Goal: Task Accomplishment & Management: Use online tool/utility

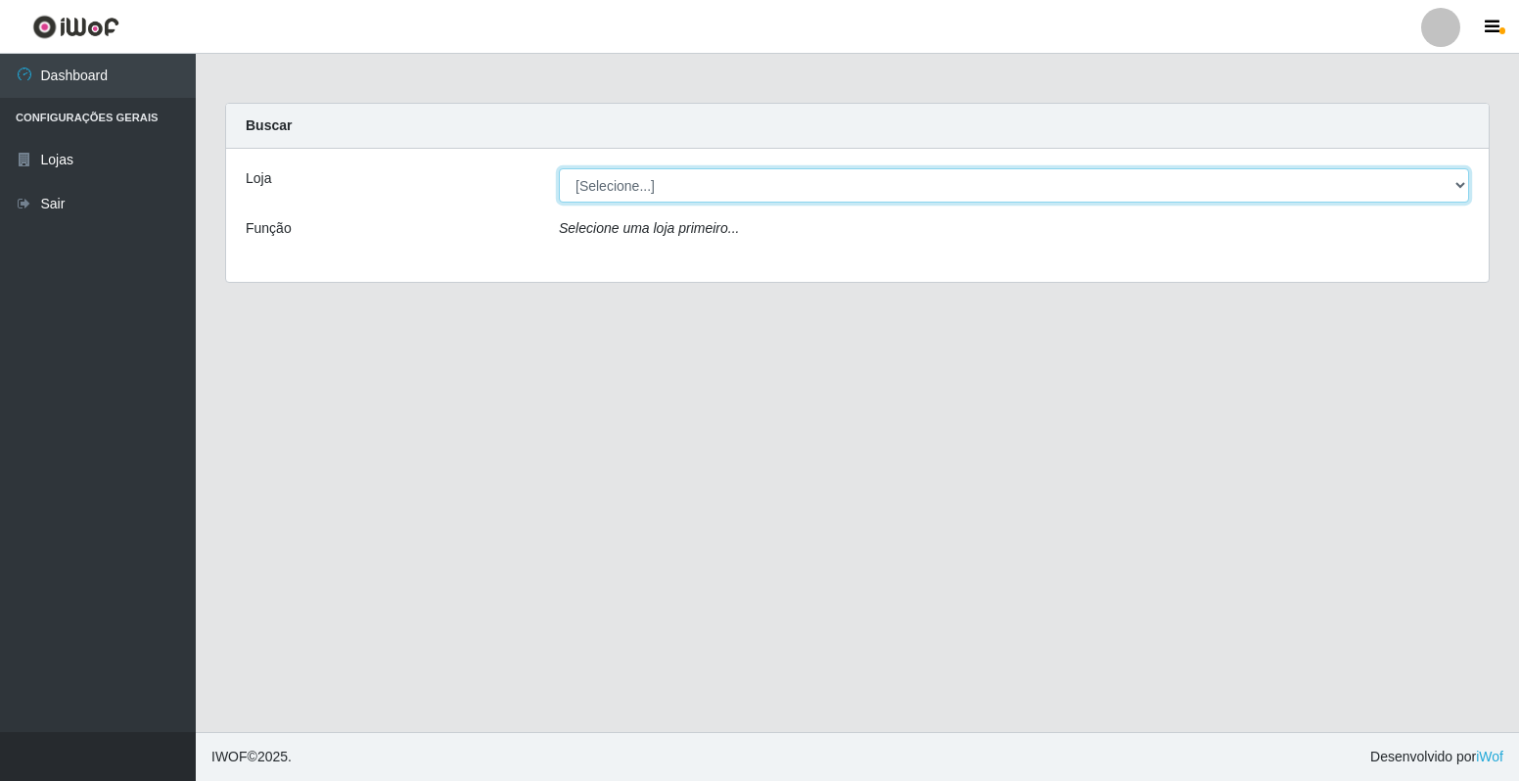
click at [1006, 197] on select "[Selecione...] Extrabom - Loja 40 [GEOGRAPHIC_DATA]" at bounding box center [1014, 185] width 910 height 34
select select "538"
click at [559, 168] on select "[Selecione...] Extrabom - Loja 40 [GEOGRAPHIC_DATA]" at bounding box center [1014, 185] width 910 height 34
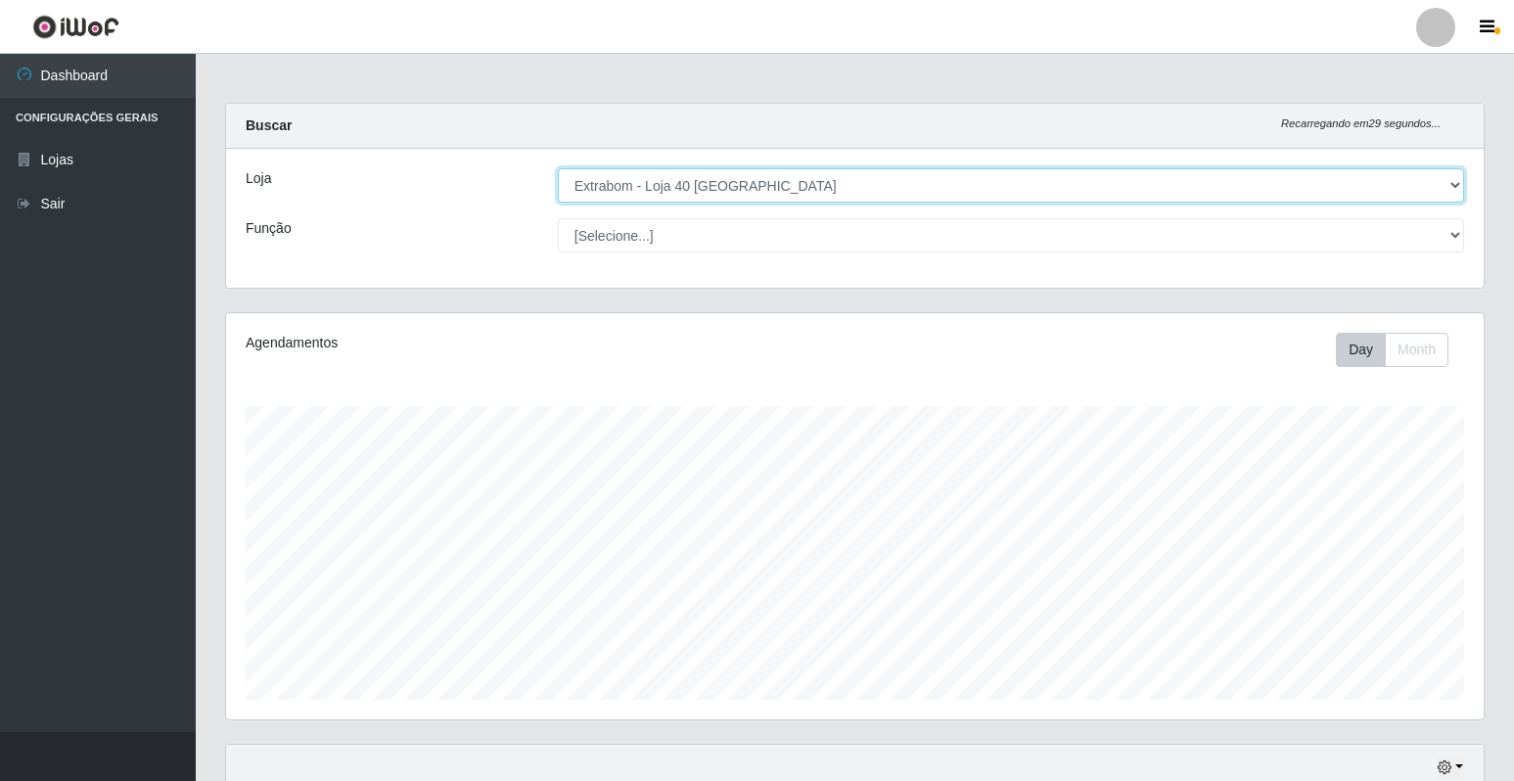
scroll to position [406, 1258]
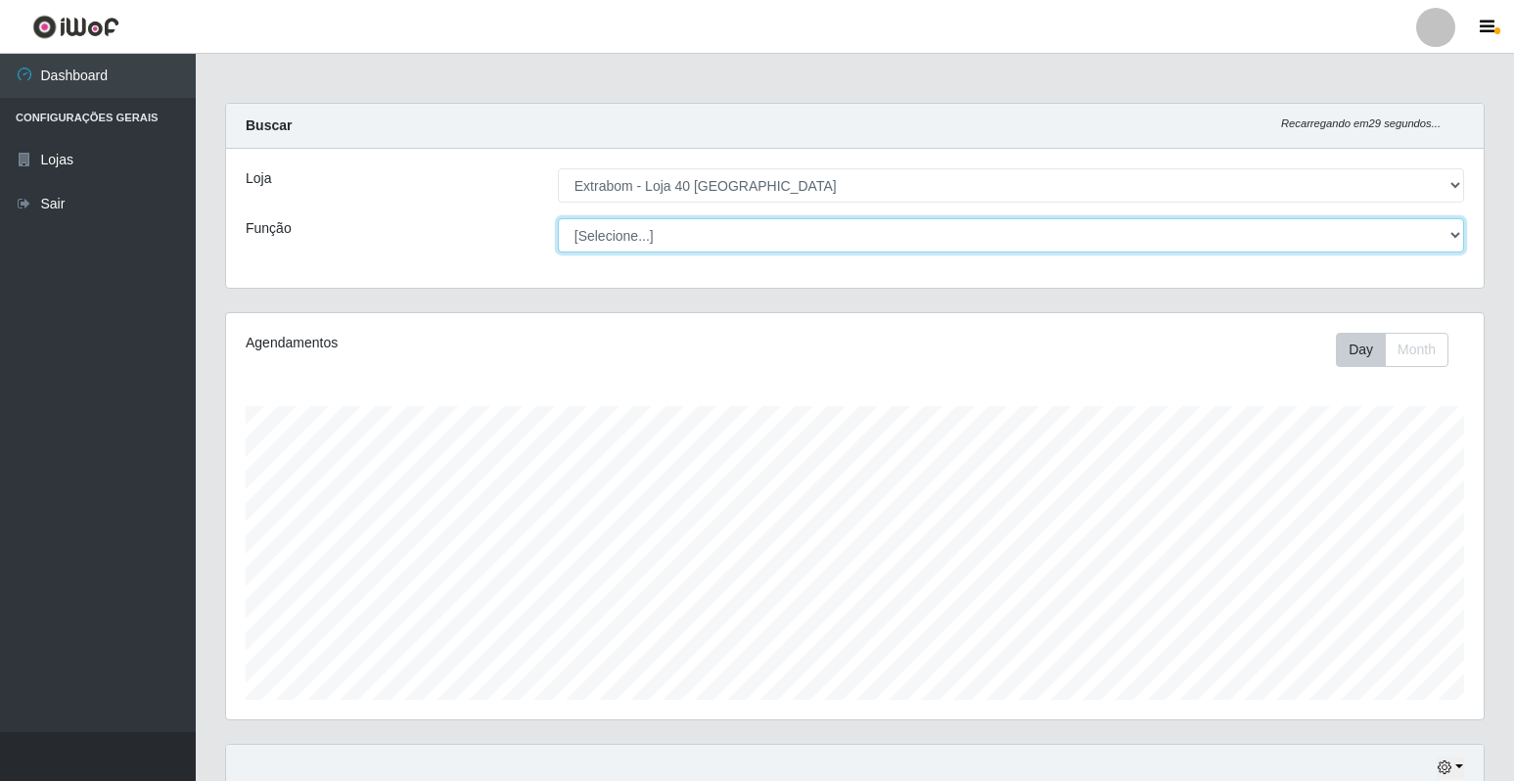
click at [1449, 232] on select "[Selecione...] Repositor Repositor + Repositor ++" at bounding box center [1011, 235] width 906 height 34
select select "24"
click at [558, 218] on select "[Selecione...] Repositor Repositor + Repositor ++" at bounding box center [1011, 235] width 906 height 34
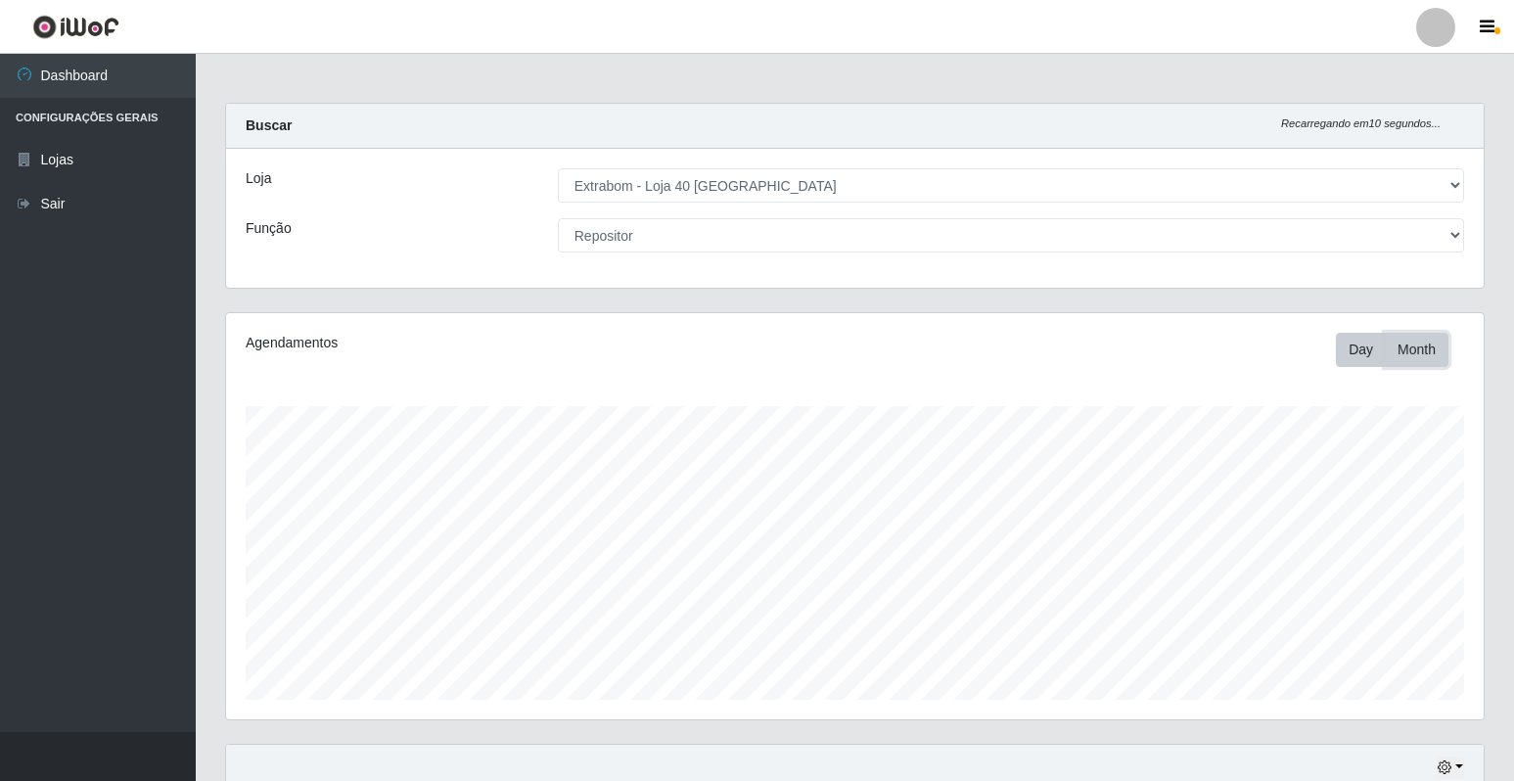
click at [1404, 344] on button "Month" at bounding box center [1417, 350] width 64 height 34
click at [1359, 345] on button "Day" at bounding box center [1361, 350] width 50 height 34
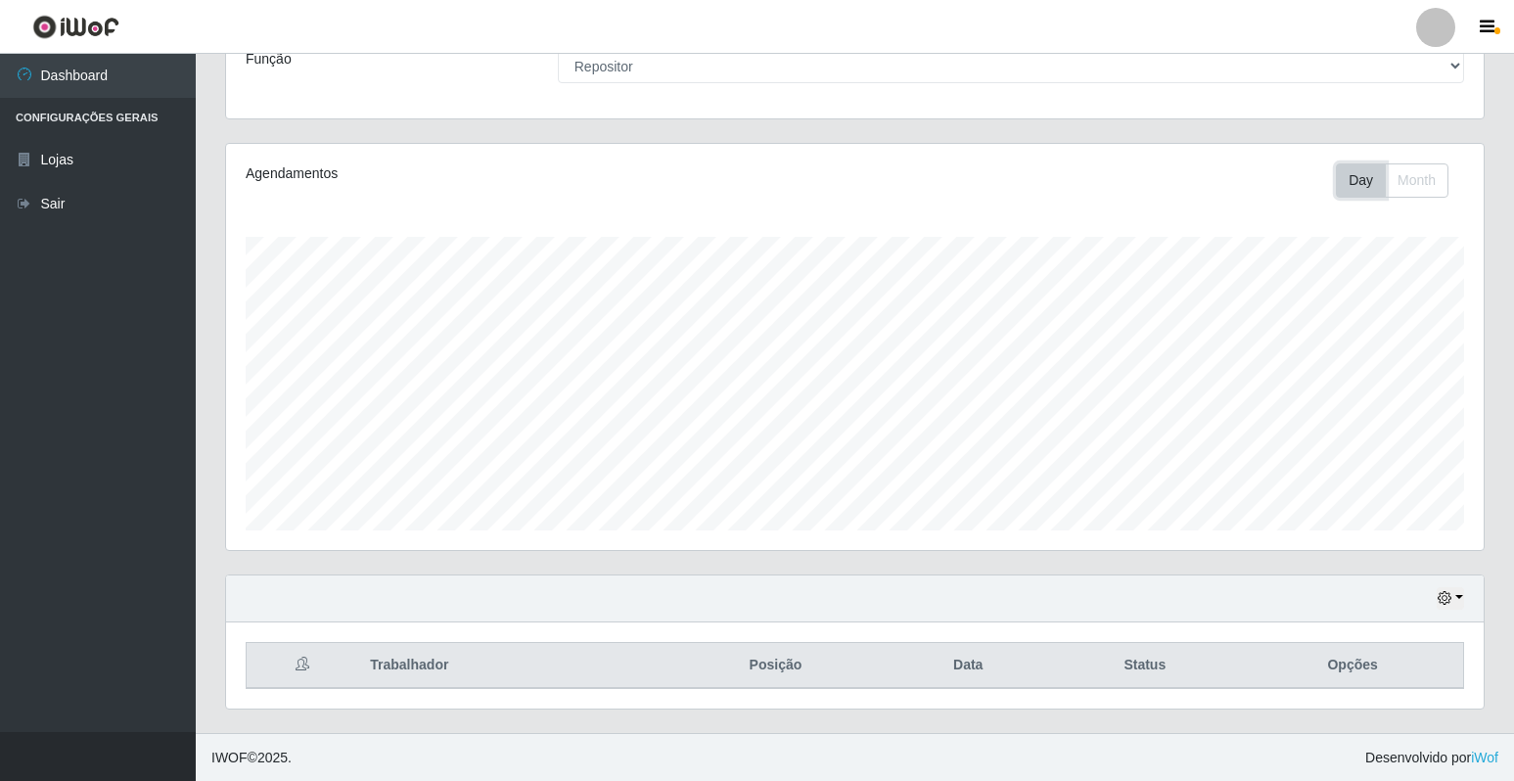
scroll to position [170, 0]
click at [1454, 598] on button "button" at bounding box center [1450, 597] width 27 height 23
click at [1344, 447] on button "1 dia" at bounding box center [1386, 442] width 155 height 41
click at [1456, 593] on button "button" at bounding box center [1450, 597] width 27 height 23
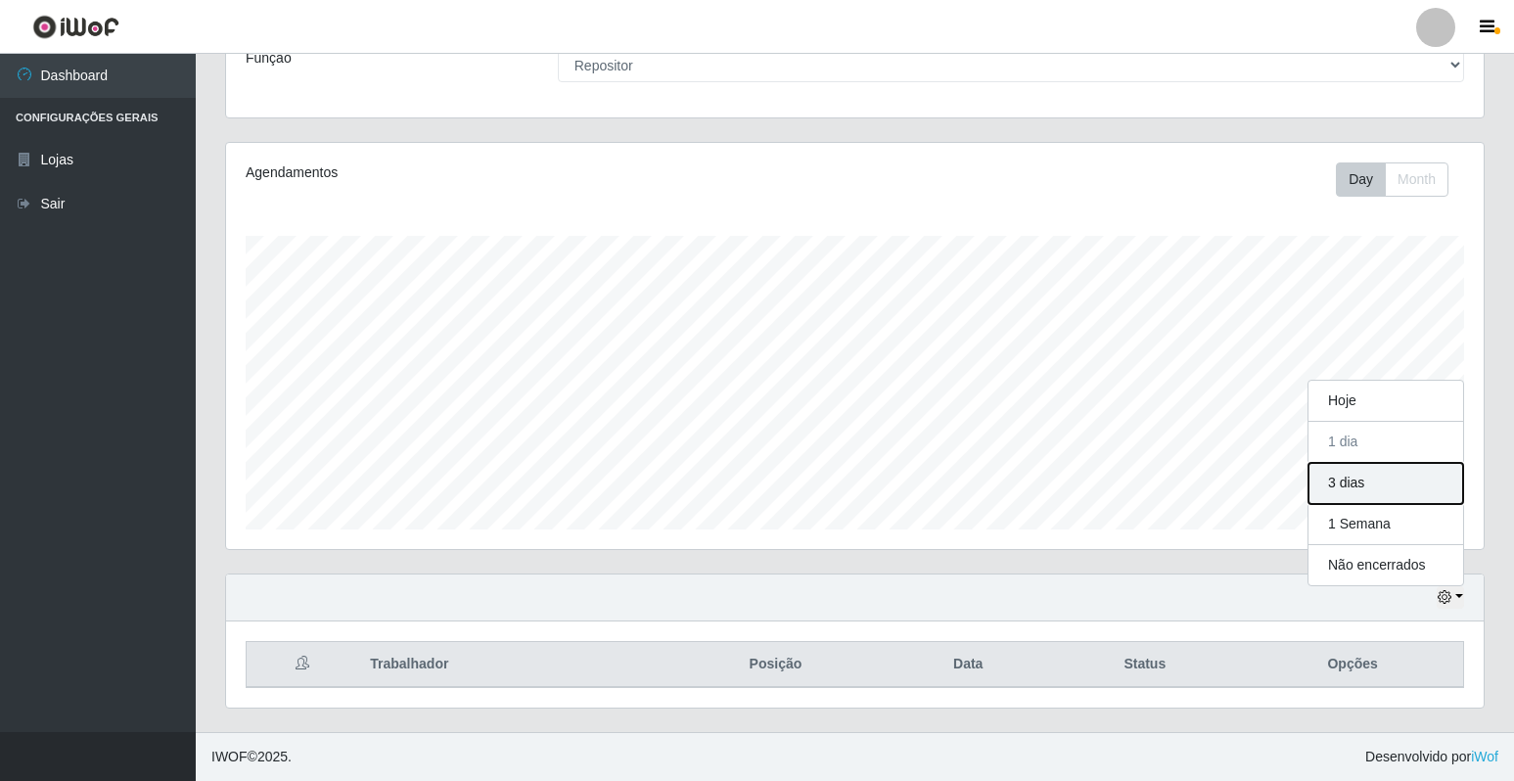
click at [1371, 481] on button "3 dias" at bounding box center [1386, 483] width 155 height 41
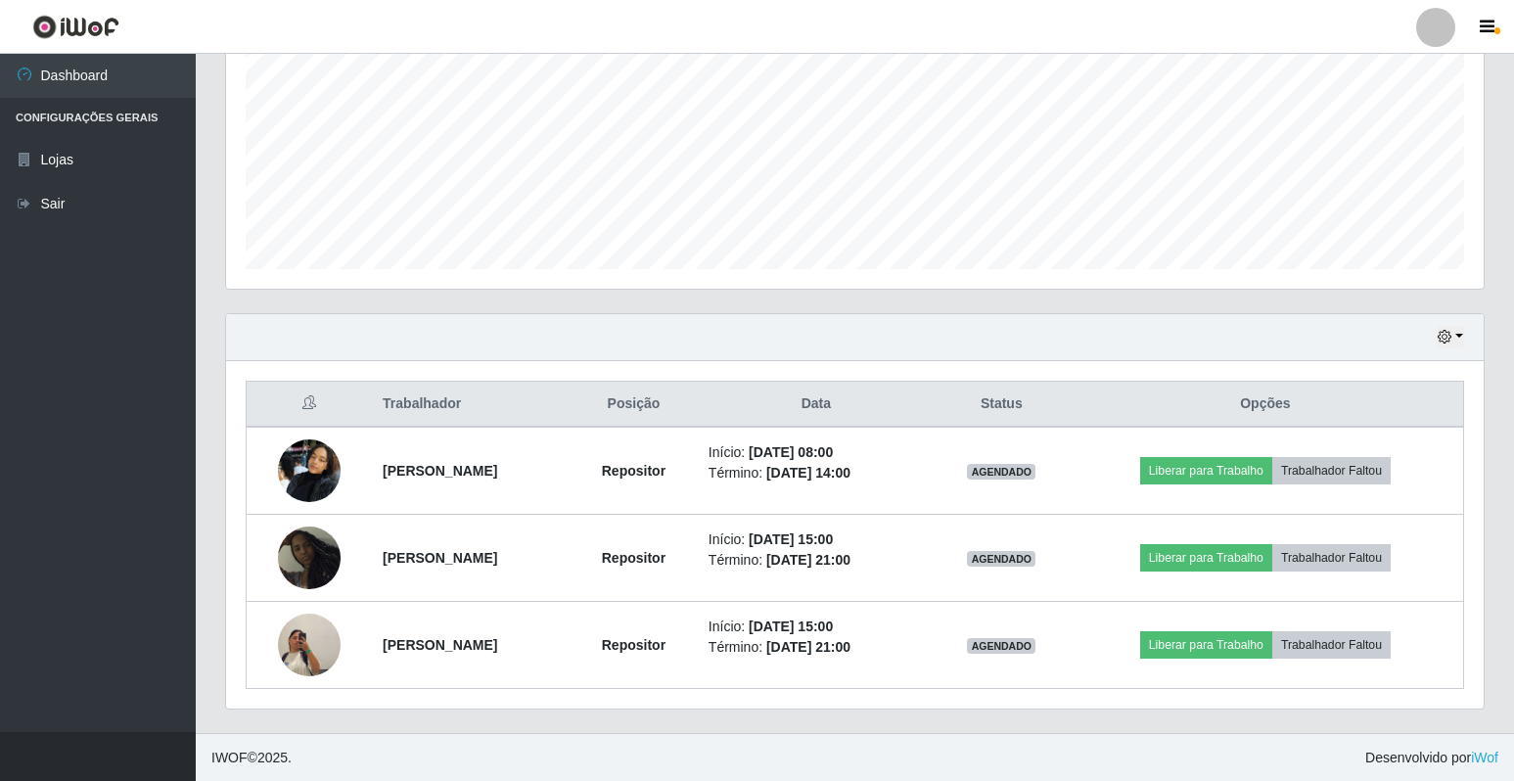
scroll to position [432, 0]
click at [1459, 338] on button "button" at bounding box center [1450, 336] width 27 height 23
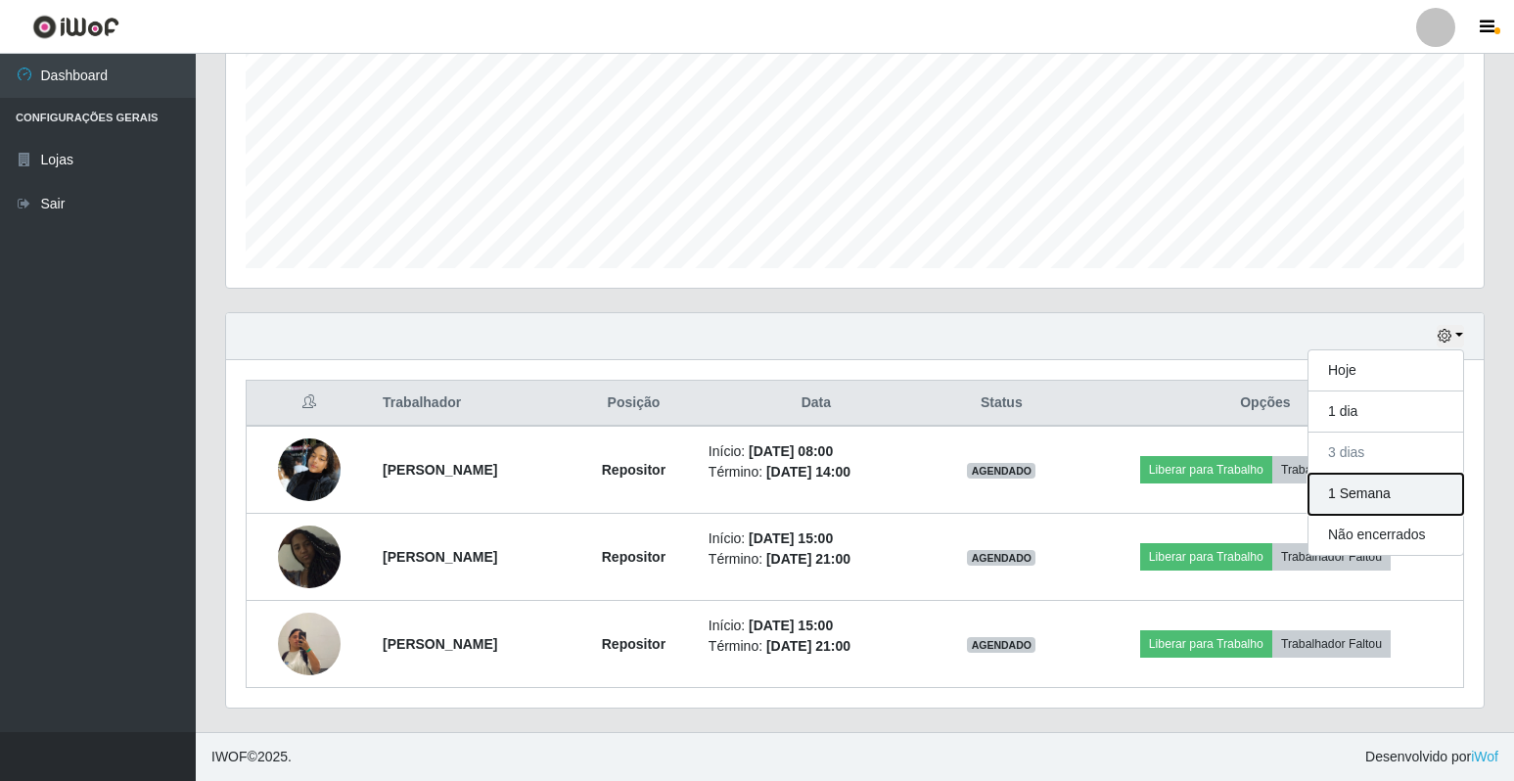
click at [1371, 489] on button "1 Semana" at bounding box center [1386, 494] width 155 height 41
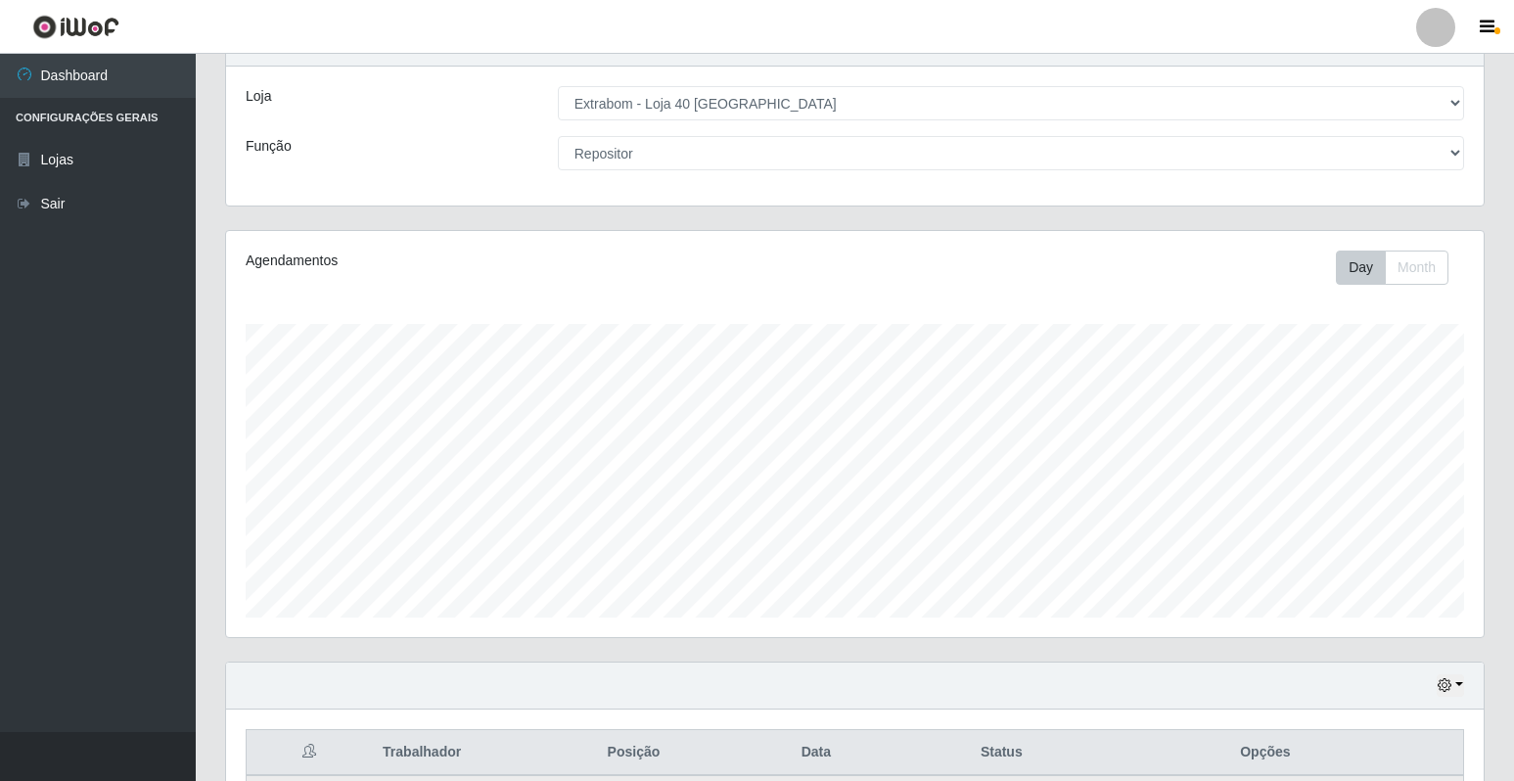
scroll to position [76, 0]
